Goal: Task Accomplishment & Management: Complete application form

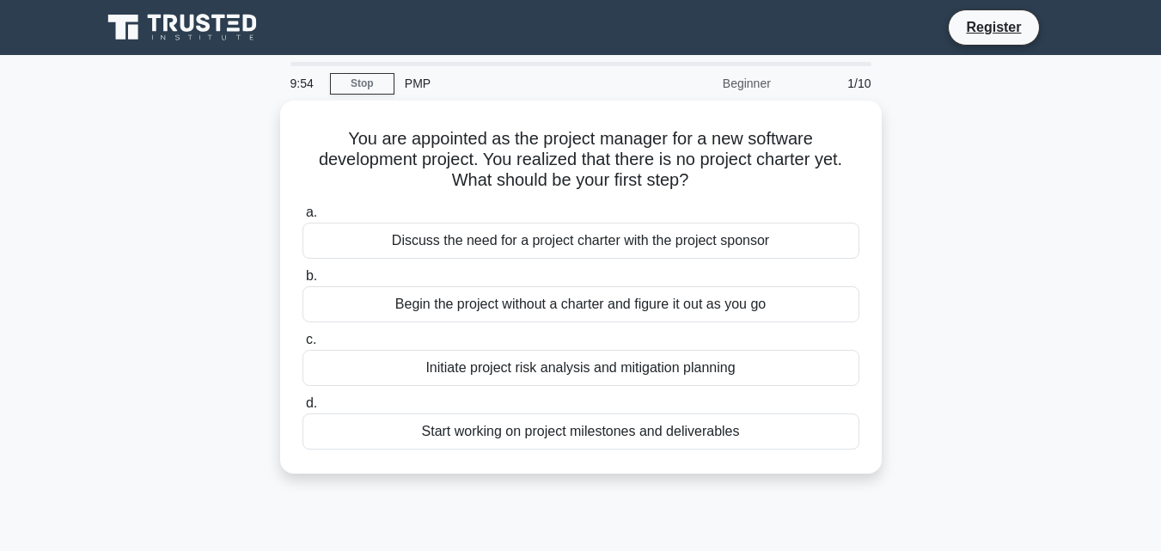
click at [417, 86] on div "PMP" at bounding box center [513, 83] width 236 height 34
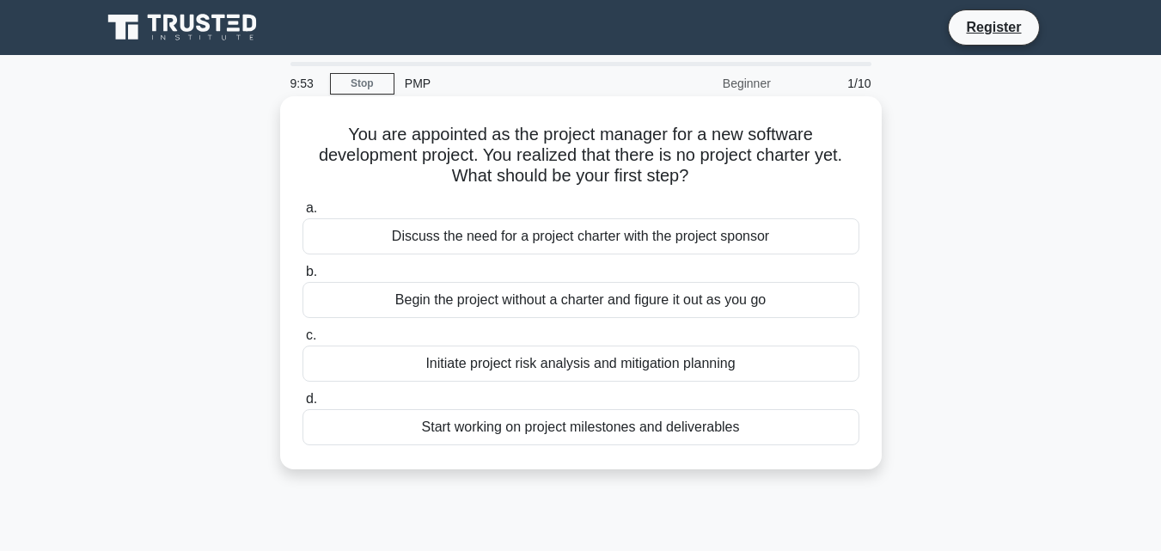
click at [483, 232] on div "Discuss the need for a project charter with the project sponsor" at bounding box center [581, 236] width 557 height 36
click at [303, 214] on input "a. Discuss the need for a project charter with the project sponsor" at bounding box center [303, 208] width 0 height 11
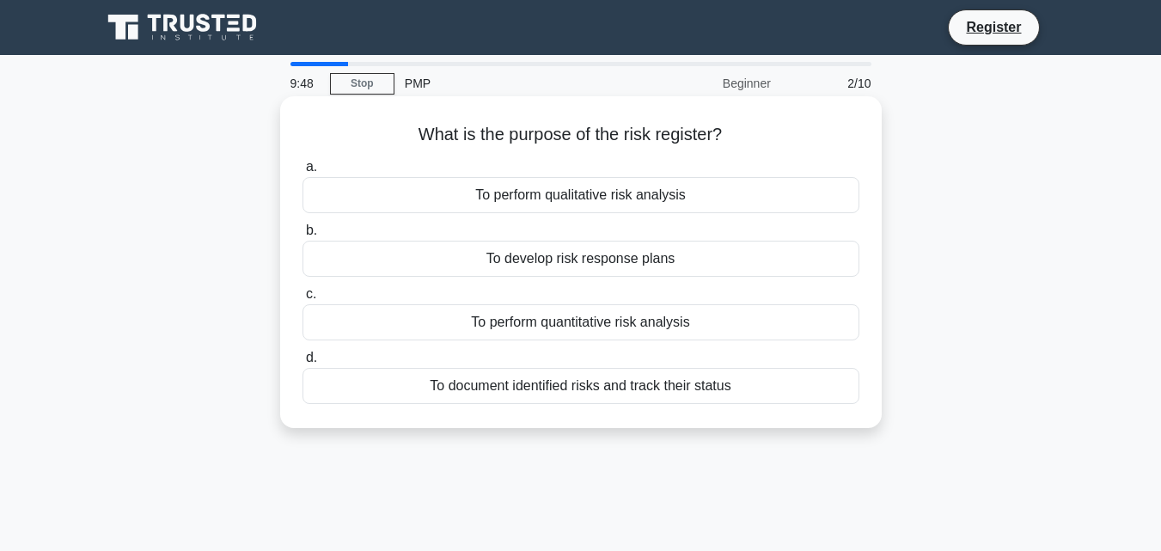
click at [568, 334] on div "To perform quantitative risk analysis" at bounding box center [581, 322] width 557 height 36
click at [303, 300] on input "c. To perform quantitative risk analysis" at bounding box center [303, 294] width 0 height 11
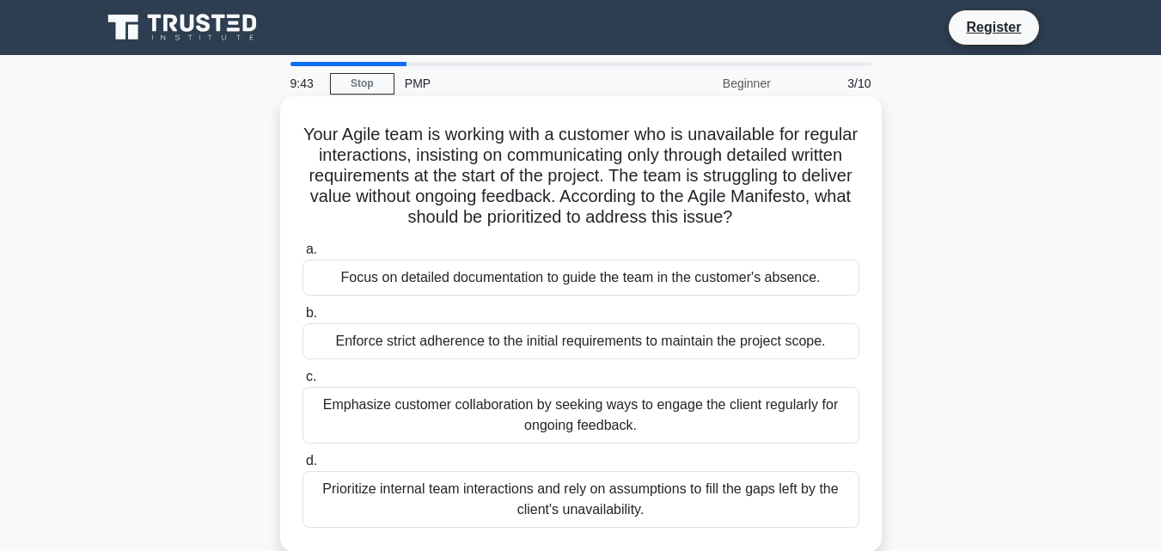
click at [560, 499] on div "Prioritize internal team interactions and rely on assumptions to fill the gaps …" at bounding box center [581, 499] width 557 height 57
click at [303, 467] on input "d. Prioritize internal team interactions and rely on assumptions to fill the ga…" at bounding box center [303, 461] width 0 height 11
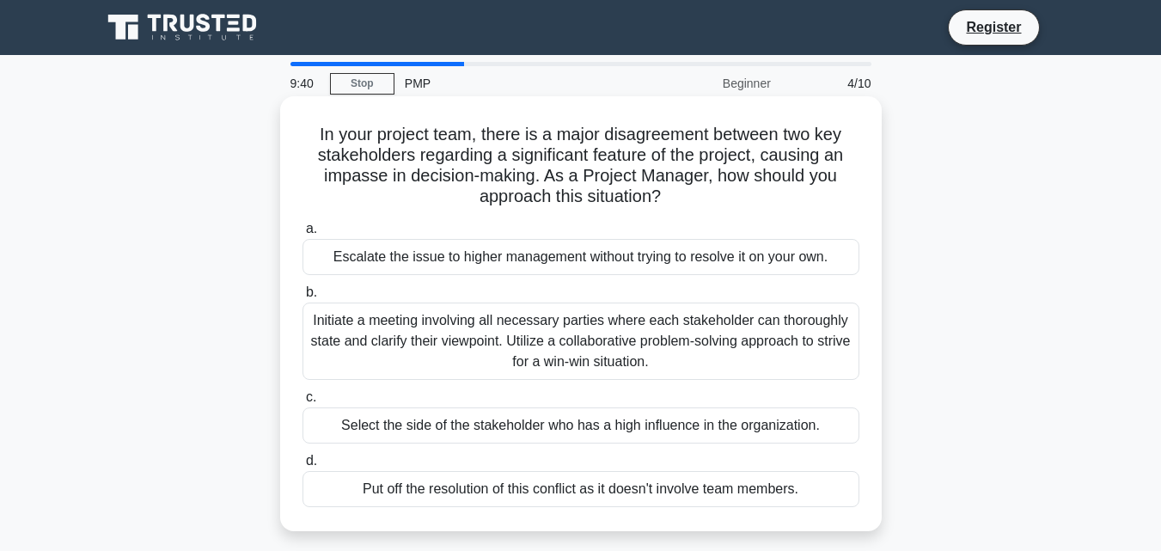
drag, startPoint x: 677, startPoint y: 295, endPoint x: 677, endPoint y: 251, distance: 43.8
click at [677, 251] on div "a. Escalate the issue to higher management without trying to resolve it on your…" at bounding box center [581, 363] width 578 height 296
click at [591, 259] on div "Escalate the issue to higher management without trying to resolve it on your ow…" at bounding box center [581, 257] width 557 height 36
click at [303, 235] on input "a. Escalate the issue to higher management without trying to resolve it on your…" at bounding box center [303, 229] width 0 height 11
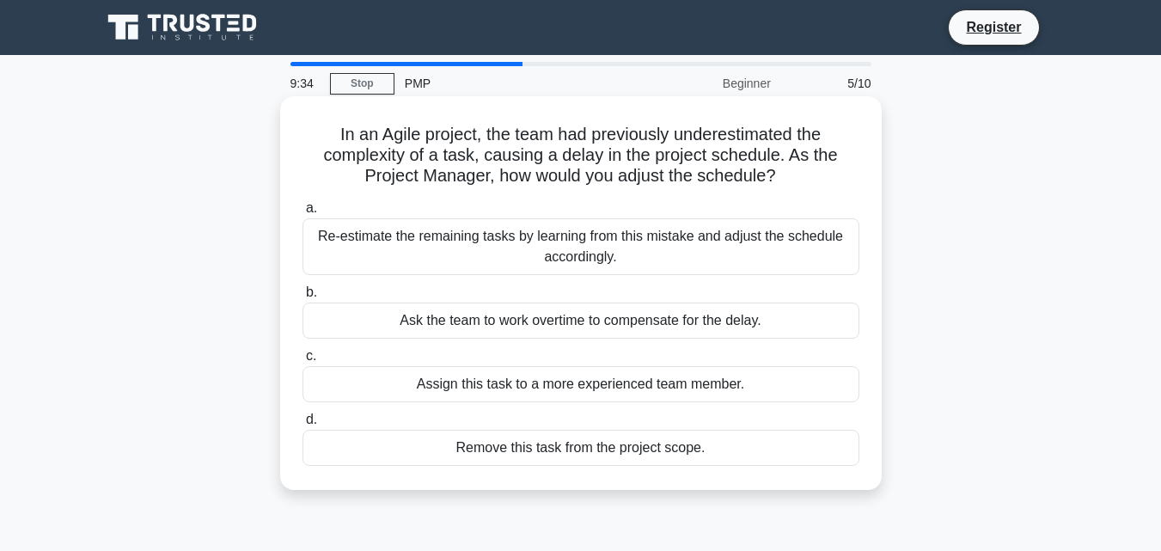
click at [607, 391] on div "Assign this task to a more experienced team member." at bounding box center [581, 384] width 557 height 36
click at [303, 362] on input "c. Assign this task to a more experienced team member." at bounding box center [303, 356] width 0 height 11
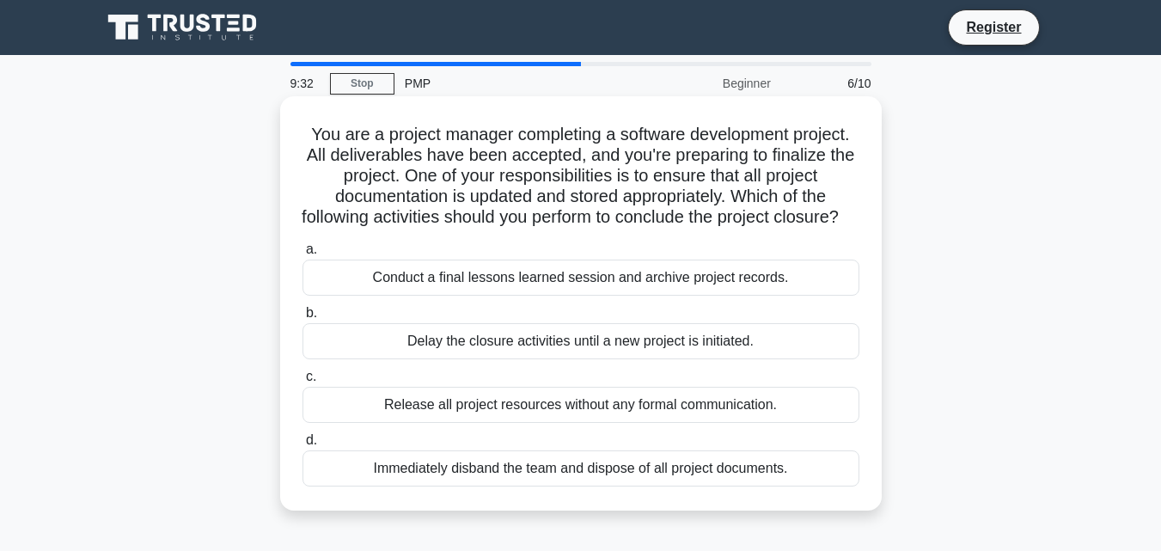
click at [714, 487] on div "Immediately disband the team and dispose of all project documents." at bounding box center [581, 468] width 557 height 36
click at [303, 446] on input "d. Immediately disband the team and dispose of all project documents." at bounding box center [303, 440] width 0 height 11
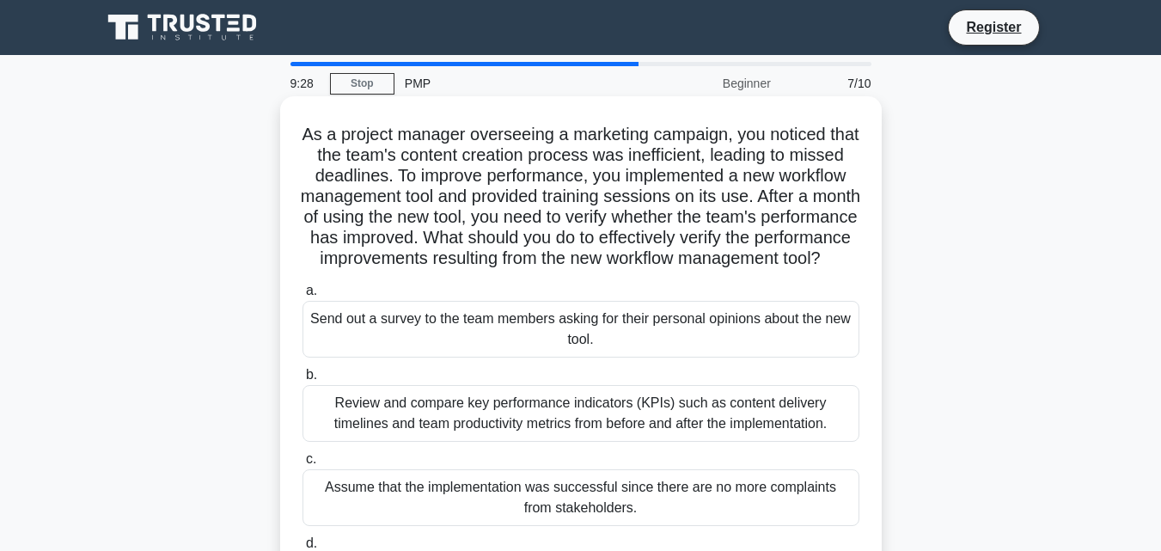
click at [639, 442] on div "Review and compare key performance indicators (KPIs) such as content delivery t…" at bounding box center [581, 413] width 557 height 57
click at [303, 381] on input "b. Review and compare key performance indicators (KPIs) such as content deliver…" at bounding box center [303, 375] width 0 height 11
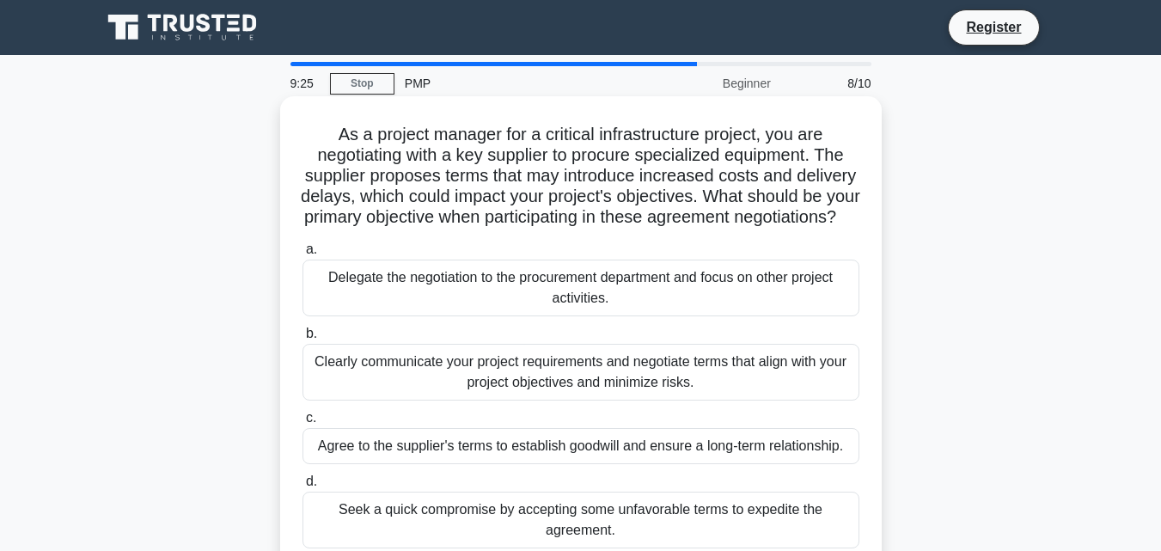
click at [643, 401] on div "Clearly communicate your project requirements and negotiate terms that align wi…" at bounding box center [581, 372] width 557 height 57
click at [303, 340] on input "b. Clearly communicate your project requirements and negotiate terms that align…" at bounding box center [303, 333] width 0 height 11
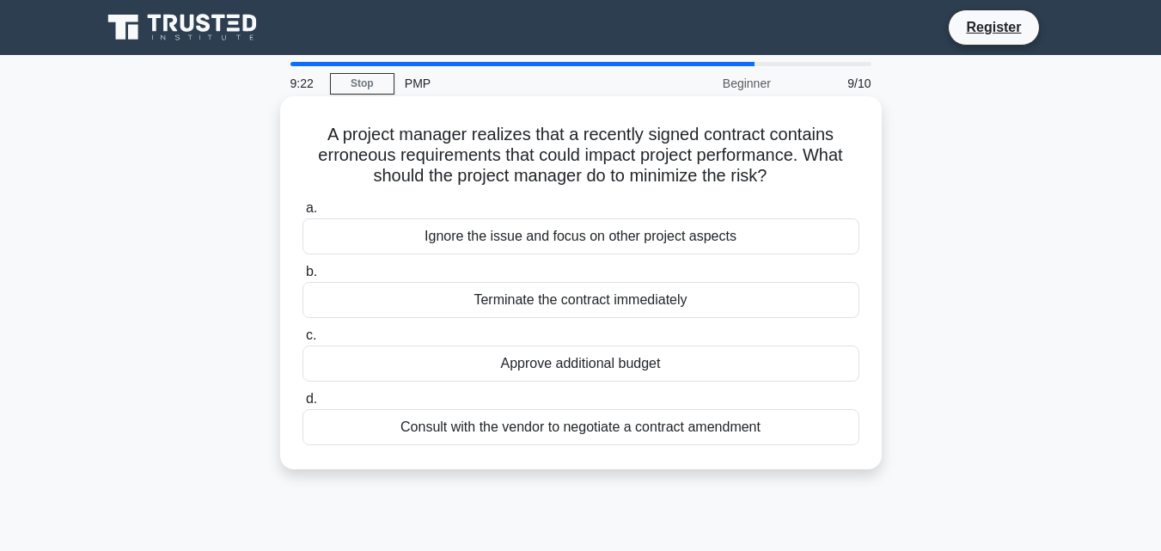
click at [615, 364] on div "Approve additional budget" at bounding box center [581, 364] width 557 height 36
click at [303, 341] on input "c. Approve additional budget" at bounding box center [303, 335] width 0 height 11
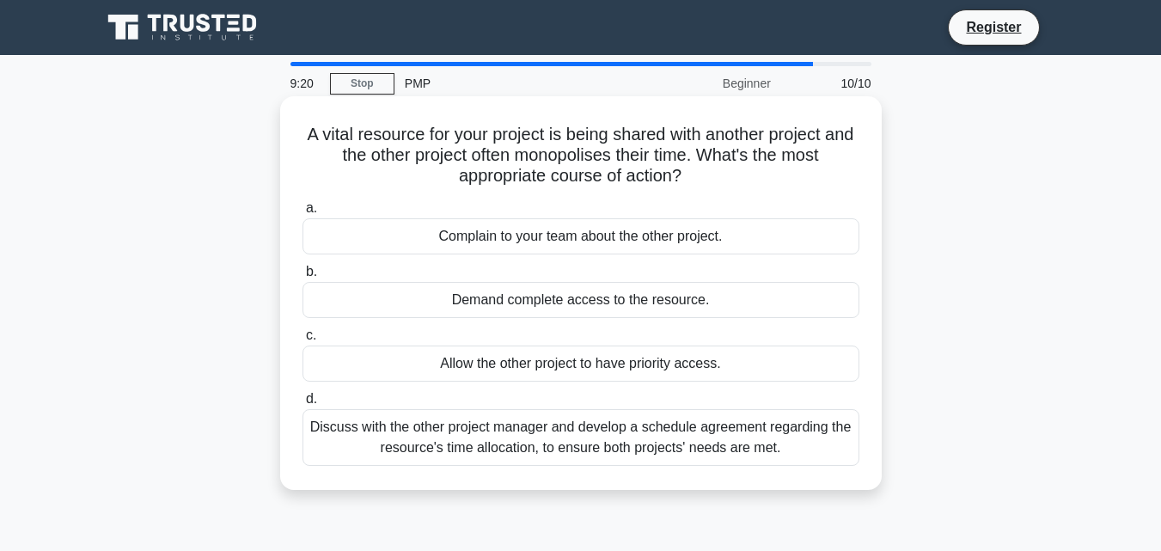
click at [694, 246] on div "Complain to your team about the other project." at bounding box center [581, 236] width 557 height 36
click at [303, 214] on input "a. Complain to your team about the other project." at bounding box center [303, 208] width 0 height 11
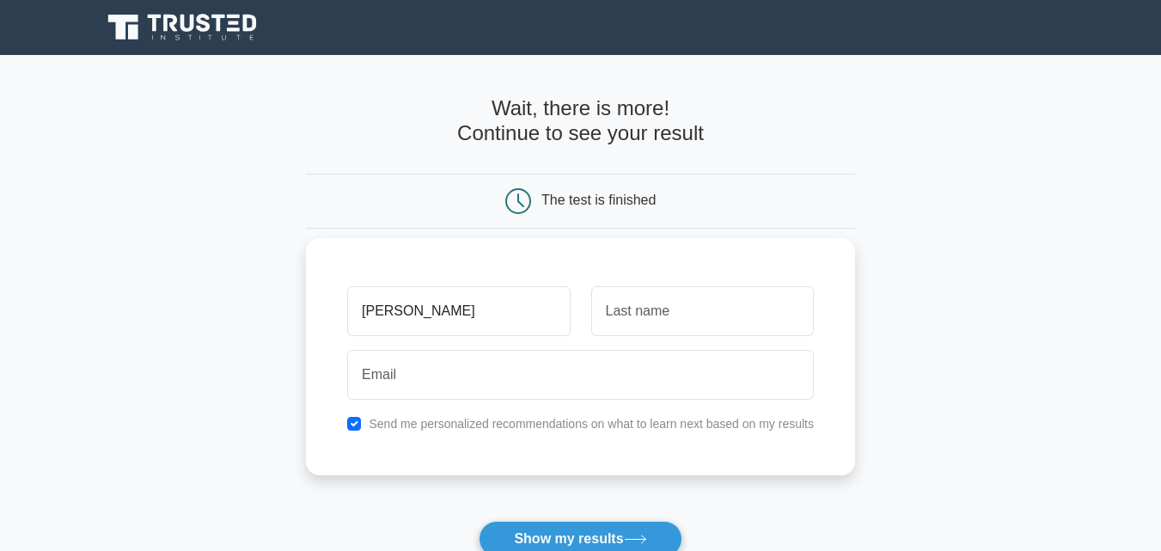
type input "faizan hanif"
click at [696, 315] on input "text" at bounding box center [702, 311] width 223 height 50
type input "muhammad hanid"
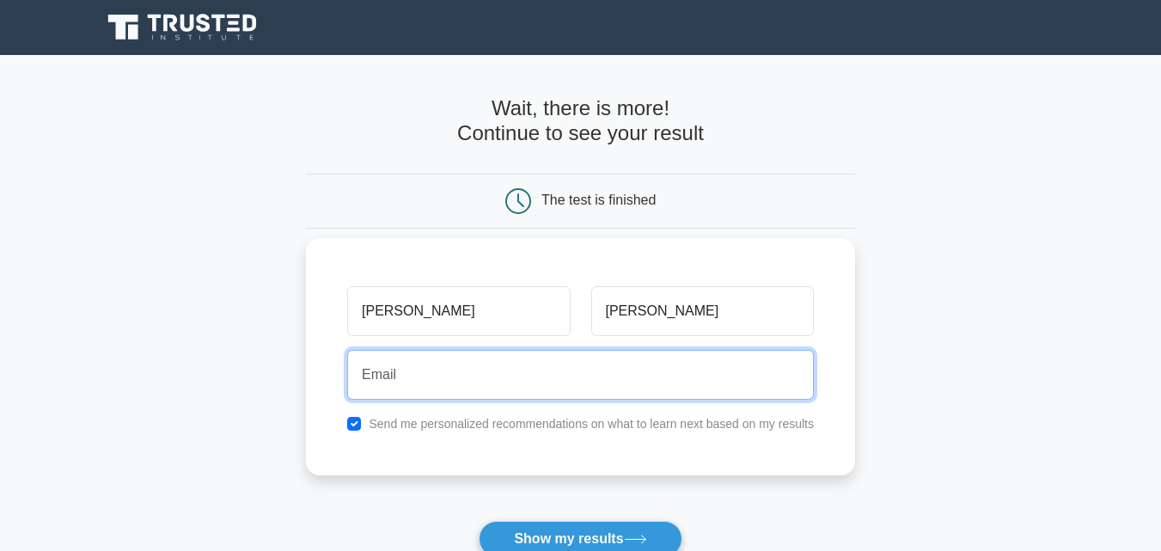
click at [656, 370] on input "email" at bounding box center [580, 375] width 467 height 50
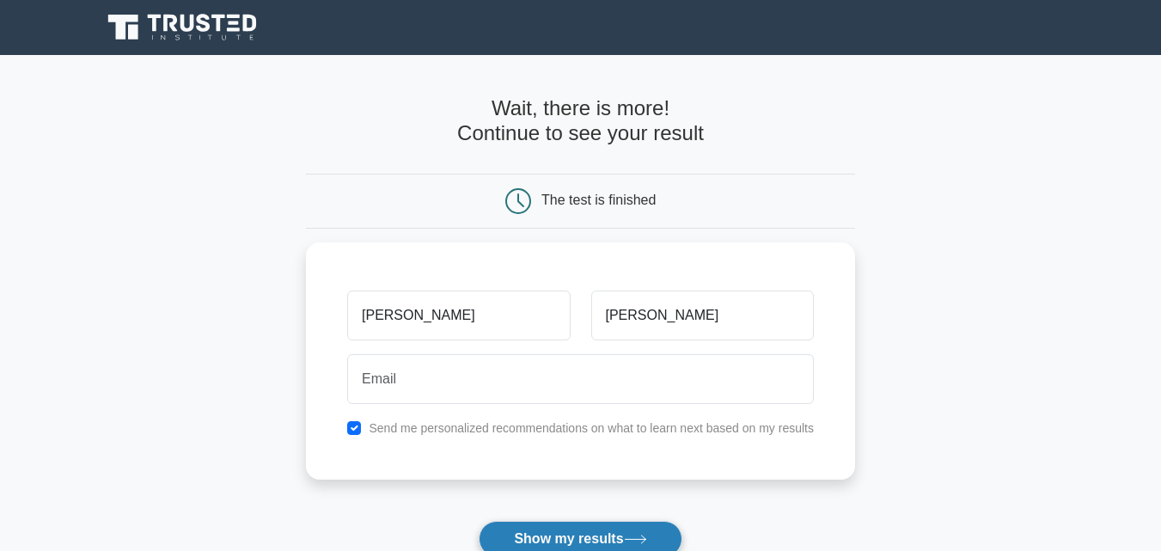
click at [622, 533] on button "Show my results" at bounding box center [580, 539] width 203 height 36
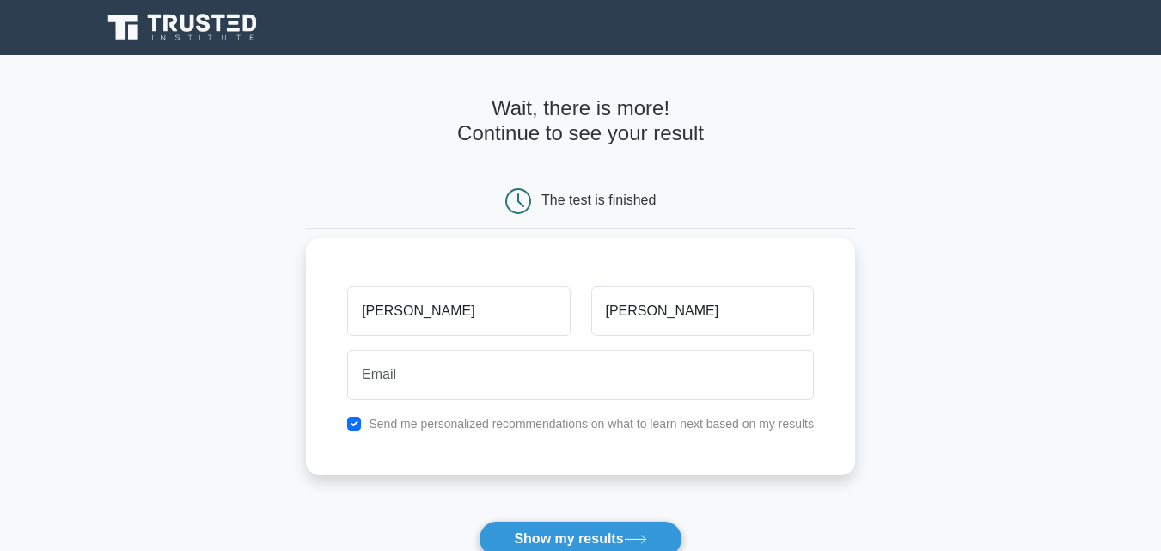
click at [589, 419] on label "Send me personalized recommendations on what to learn next based on my results" at bounding box center [591, 424] width 445 height 14
click at [603, 175] on div "The test is finished" at bounding box center [580, 201] width 549 height 55
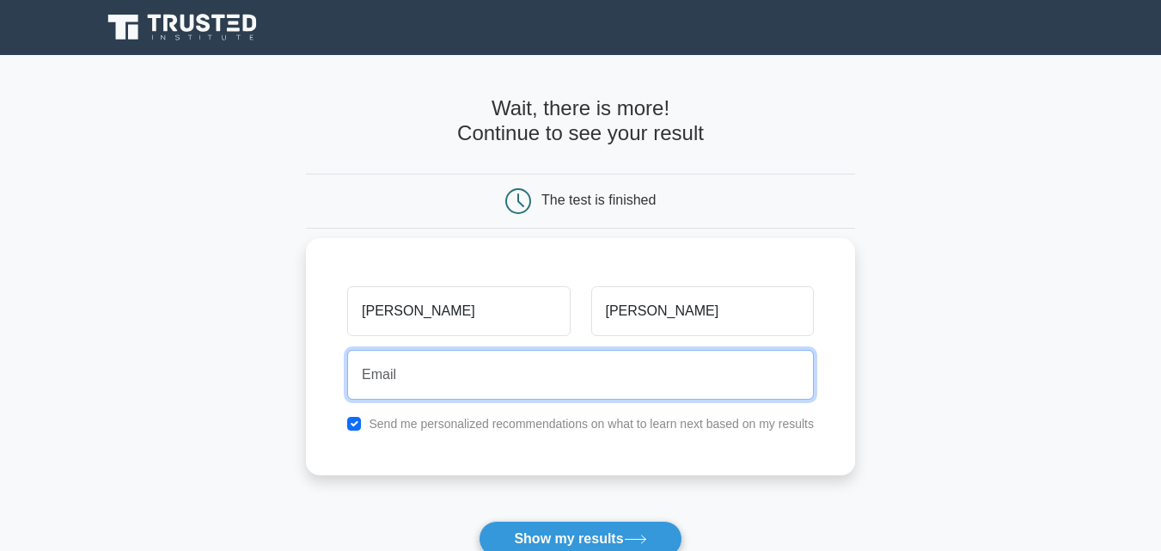
click at [536, 389] on input "email" at bounding box center [580, 375] width 467 height 50
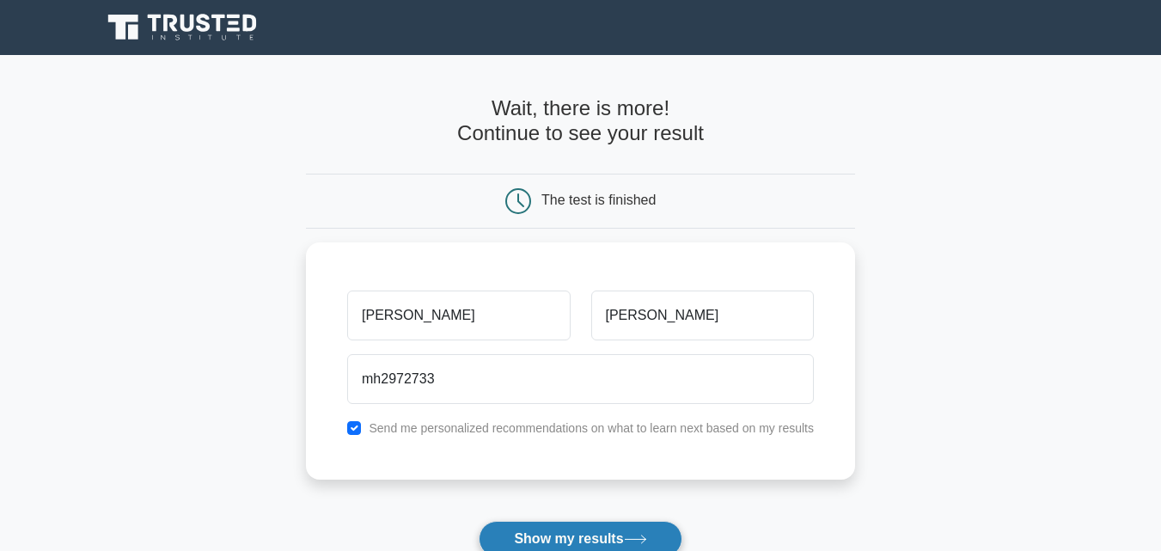
click at [581, 536] on button "Show my results" at bounding box center [580, 539] width 203 height 36
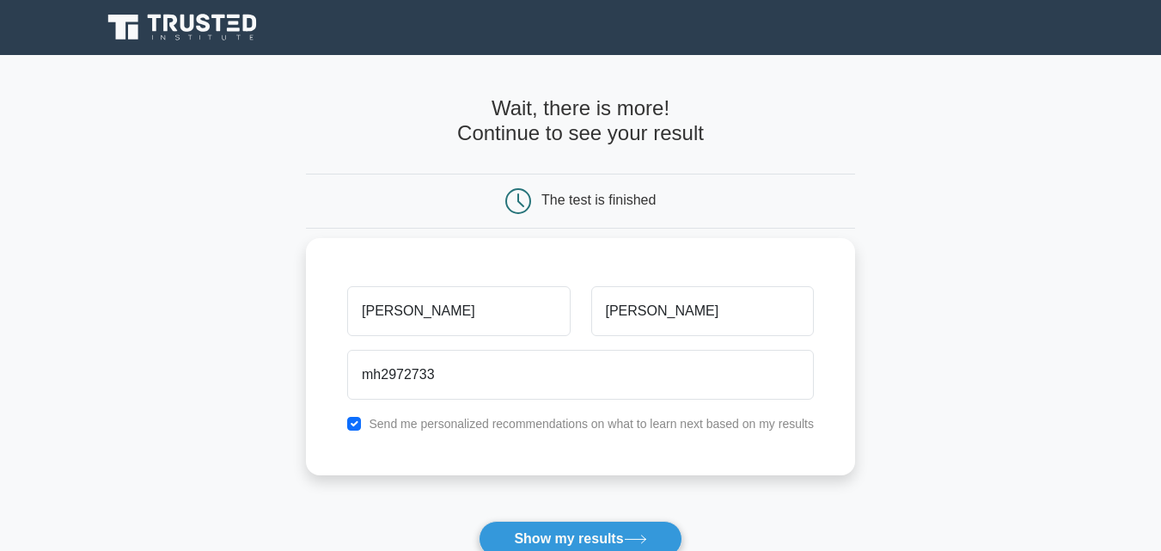
click at [562, 424] on label "Send me personalized recommendations on what to learn next based on my results" at bounding box center [591, 424] width 445 height 14
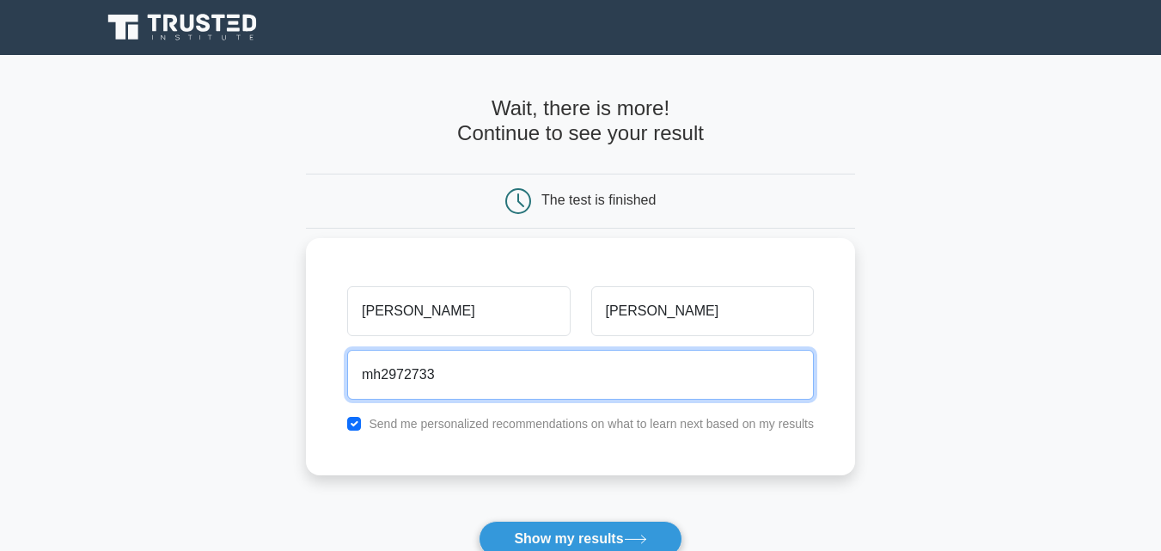
click at [542, 383] on input "mh2972733" at bounding box center [580, 375] width 467 height 50
click at [552, 388] on input "mh2972733" at bounding box center [580, 375] width 467 height 50
type input "mh2972733@EMAIL.COM"
click at [479, 521] on button "Show my results" at bounding box center [580, 539] width 203 height 36
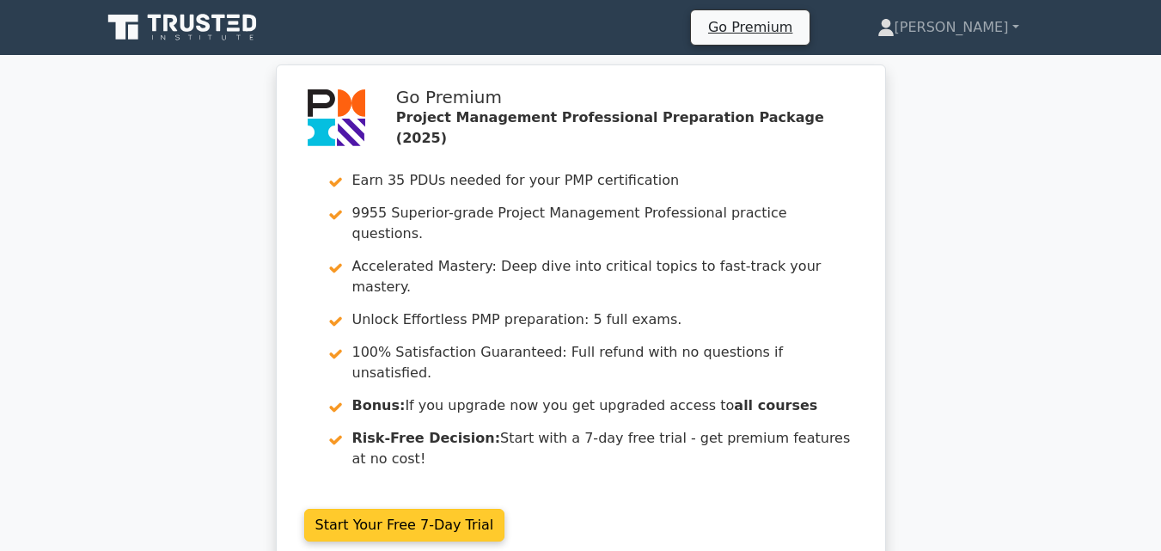
click at [457, 509] on link "Start Your Free 7-Day Trial" at bounding box center [404, 525] width 201 height 33
